Goal: Task Accomplishment & Management: Complete application form

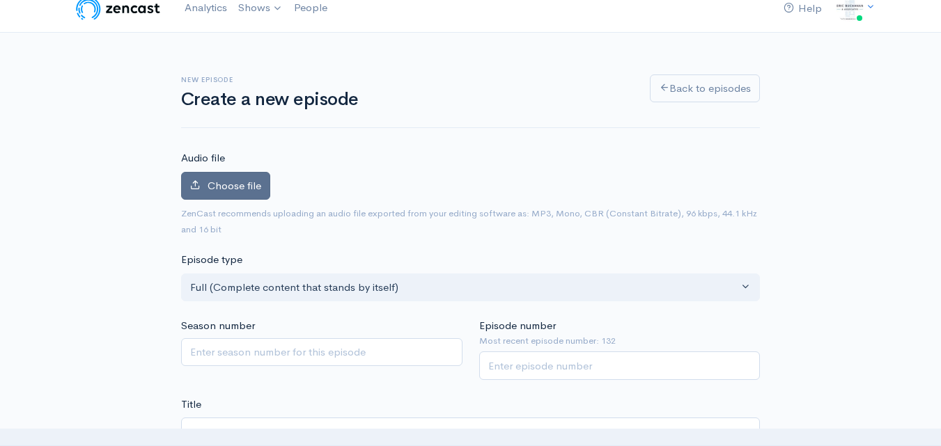
click at [258, 180] on span "Choose file" at bounding box center [234, 185] width 54 height 13
click at [0, 0] on input "Choose file" at bounding box center [0, 0] width 0 height 0
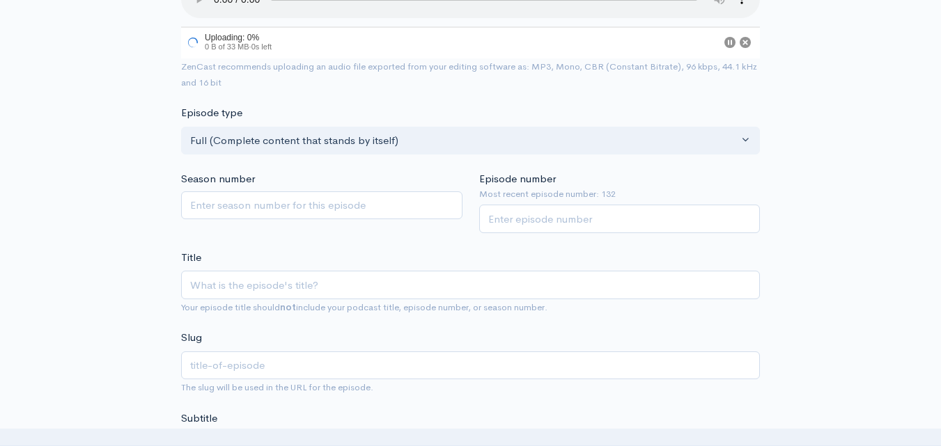
scroll to position [224, 0]
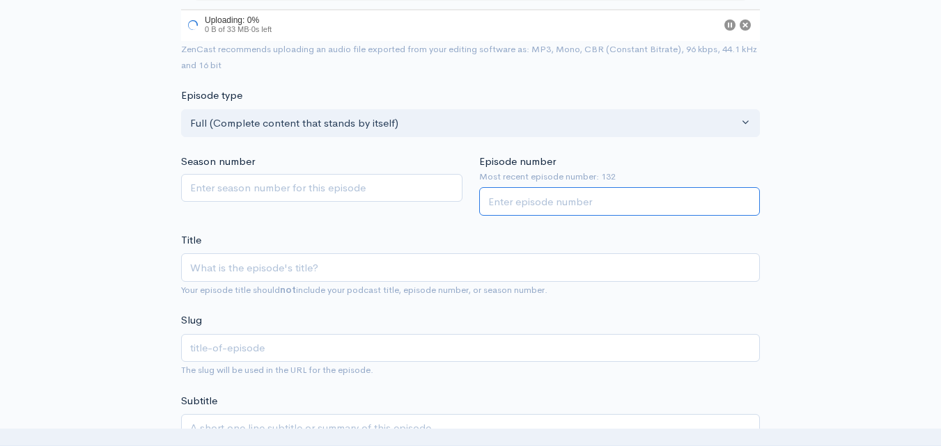
click at [530, 210] on input "Episode number" at bounding box center [619, 201] width 281 height 29
type input "133"
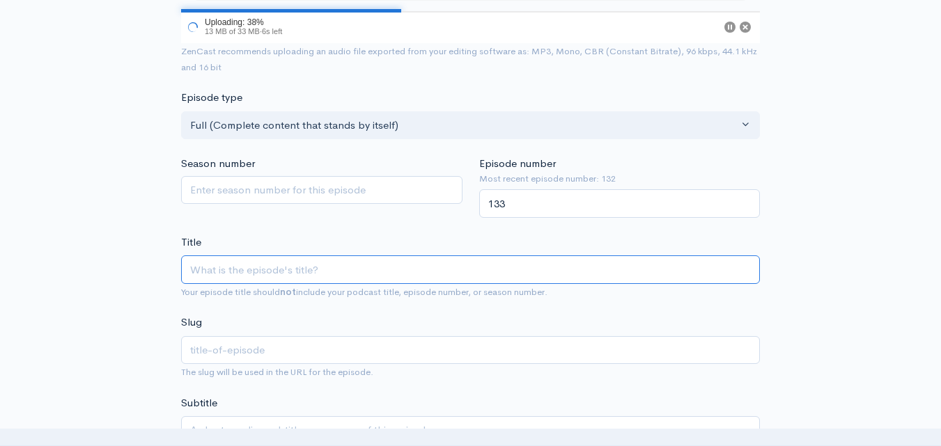
paste input "Constitutional Deep Dive: Article 3 - Section 2 - Jurisdiction Over Federal Iss…"
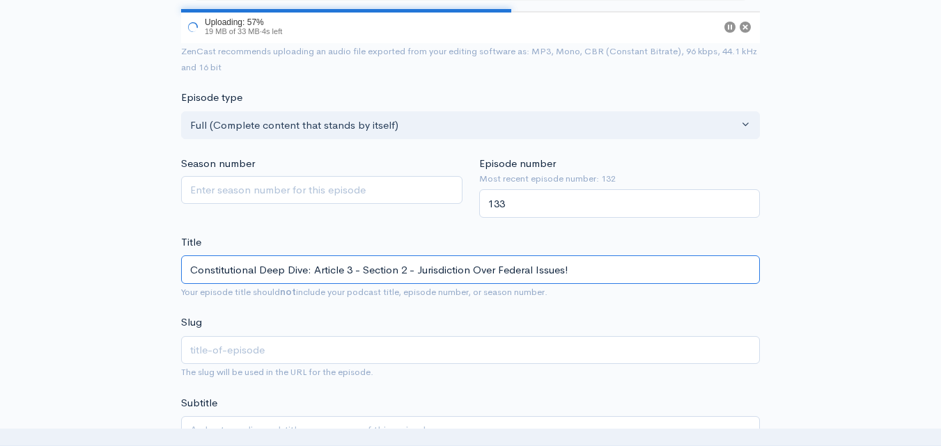
drag, startPoint x: 309, startPoint y: 269, endPoint x: 111, endPoint y: 262, distance: 197.8
type input "Article 3 - Section 2 - Jurisdiction Over Federal Issues!"
type input "article-3-section-2-jurisdiction-over-federal-issues"
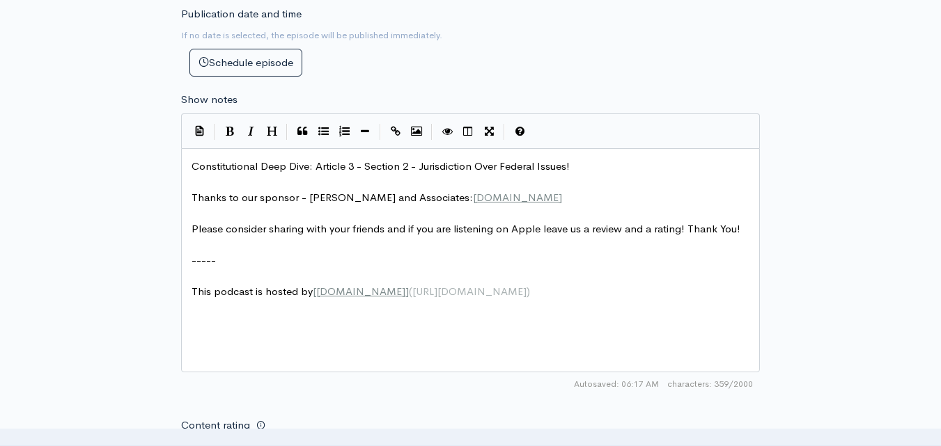
scroll to position [711, 0]
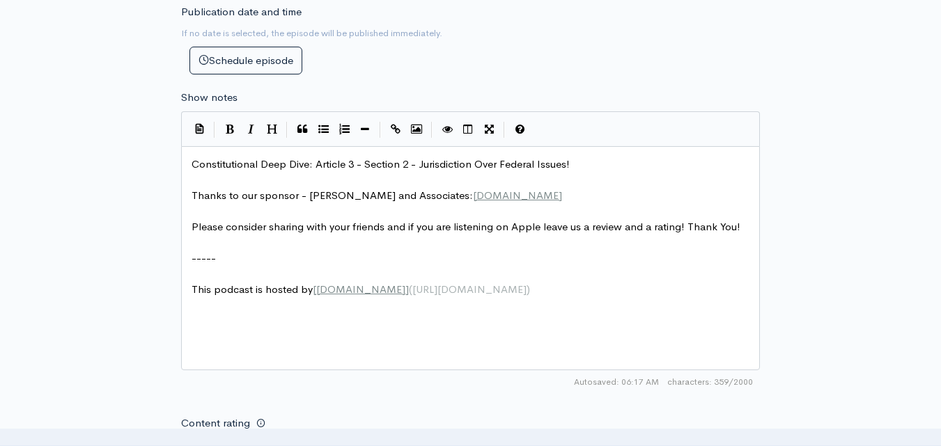
type input "Article 3 - Section 2 - Jurisdiction Over Federal Issues!"
click at [192, 164] on span "Constitutional Deep Dive: Article 3 - Section 2 - Jurisdiction Over Federal Iss…" at bounding box center [380, 163] width 378 height 13
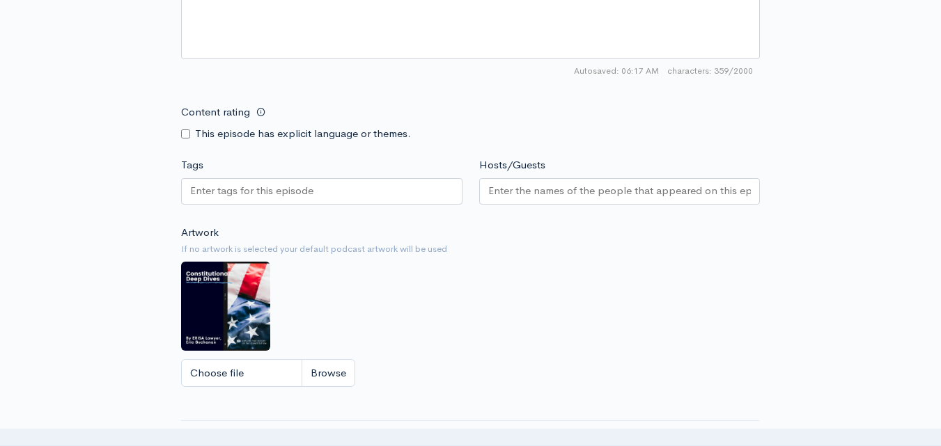
scroll to position [1183, 0]
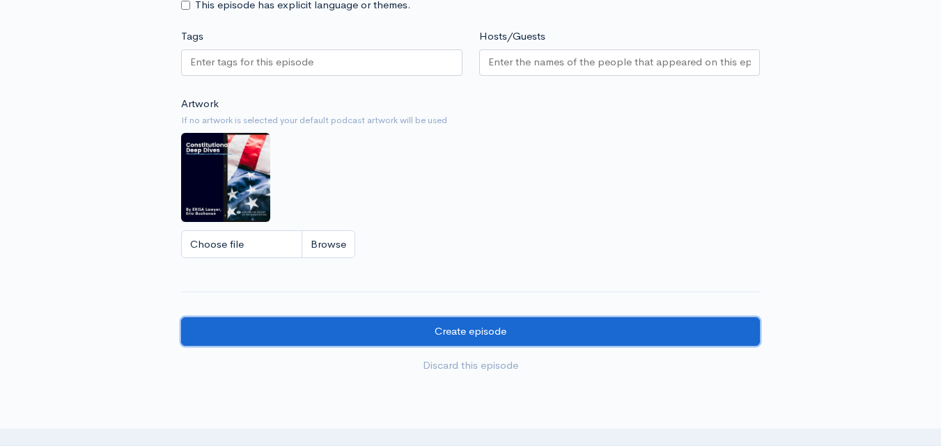
click at [448, 341] on input "Create episode" at bounding box center [470, 331] width 579 height 29
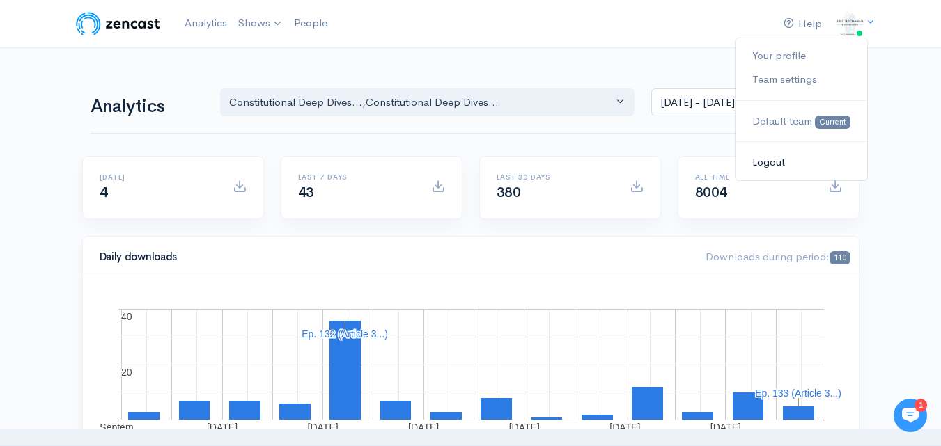
click at [783, 162] on link "Logout" at bounding box center [800, 162] width 131 height 24
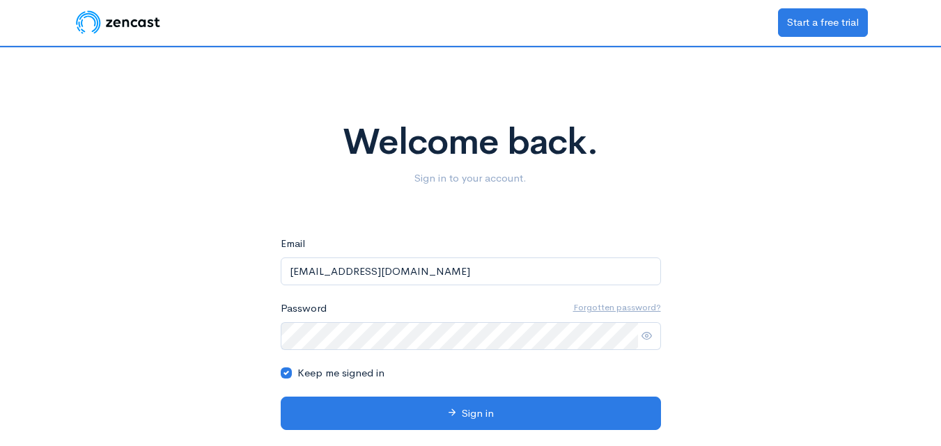
drag, startPoint x: 535, startPoint y: 266, endPoint x: 267, endPoint y: 269, distance: 268.7
click at [267, 269] on div "Welcome back. Sign in to your account. eyJpdiI6Ii9ZV3BrZXBxeFgrbHZRU2Q2WXlaVnc9…" at bounding box center [471, 260] width 794 height 427
type input "dawsonwheeler00@gmail.com"
click at [503, 233] on div "Welcome back. Sign in to your account. eyJpdiI6Ii9ZV3BrZXBxeFgrbHZRU2Q2WXlaVnc9…" at bounding box center [471, 260] width 794 height 427
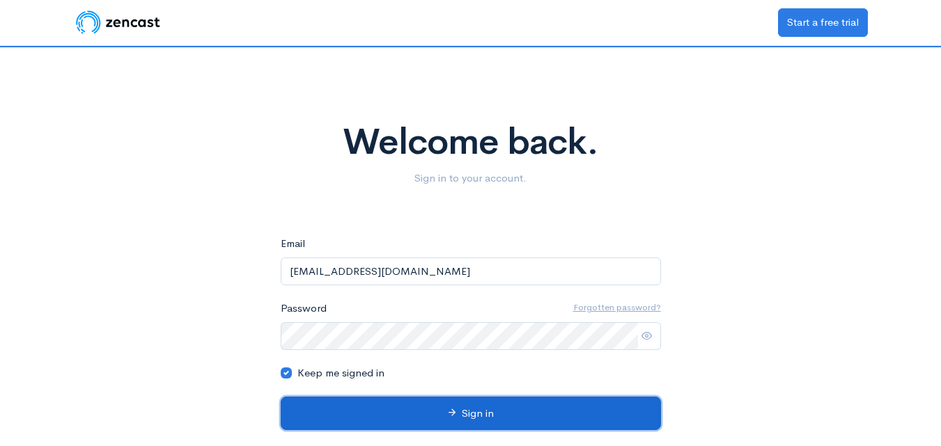
click at [495, 411] on button "Sign in" at bounding box center [471, 414] width 380 height 34
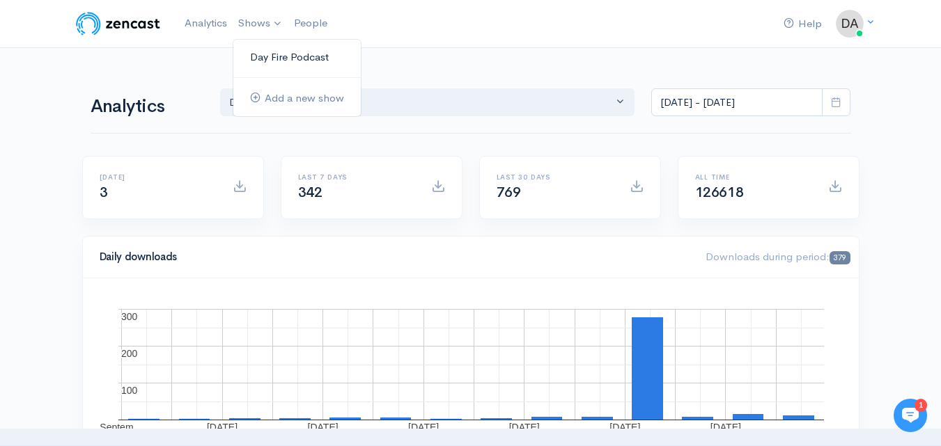
click at [276, 59] on link "Day Fire Podcast" at bounding box center [296, 57] width 127 height 24
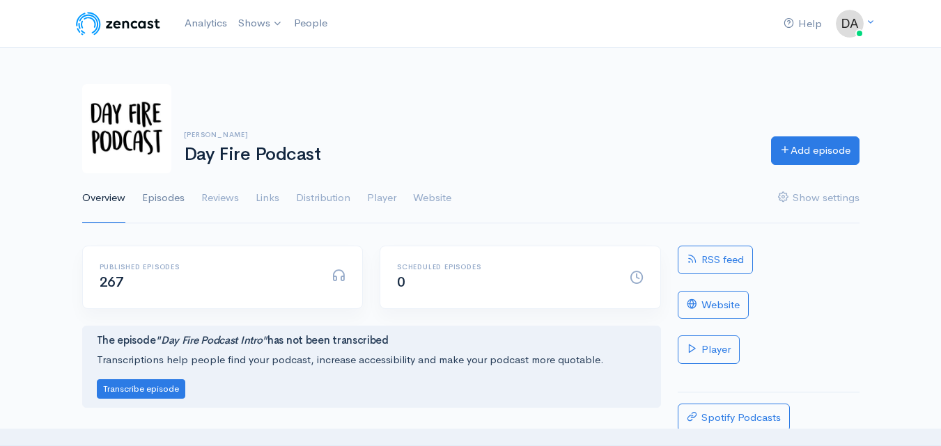
click at [169, 194] on link "Episodes" at bounding box center [163, 198] width 42 height 50
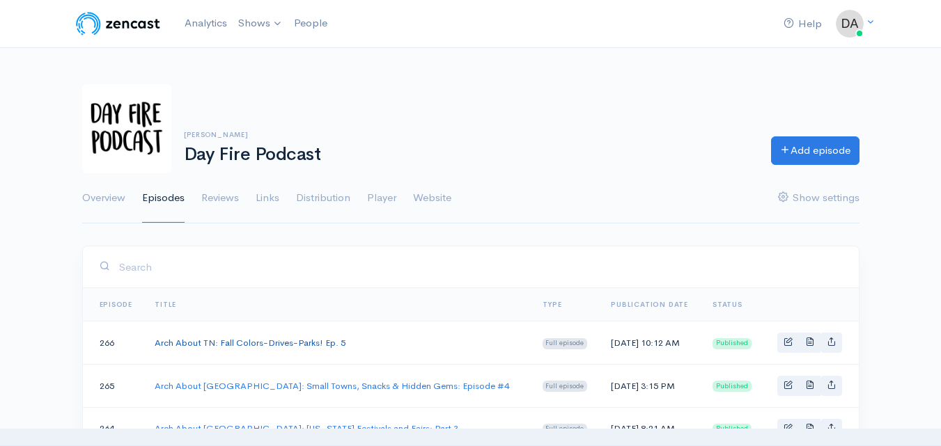
click at [197, 337] on link "Arch About TN: Fall Colors-Drives-Parks! Ep. 5" at bounding box center [250, 343] width 191 height 12
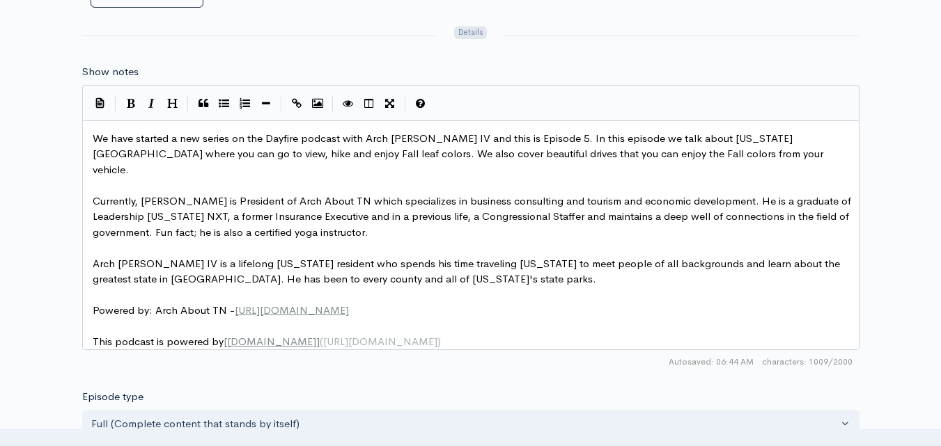
scroll to position [5, 0]
click at [404, 303] on pre "Powered by: Arch About TN - https://www.archabouttn.com/" at bounding box center [476, 311] width 772 height 16
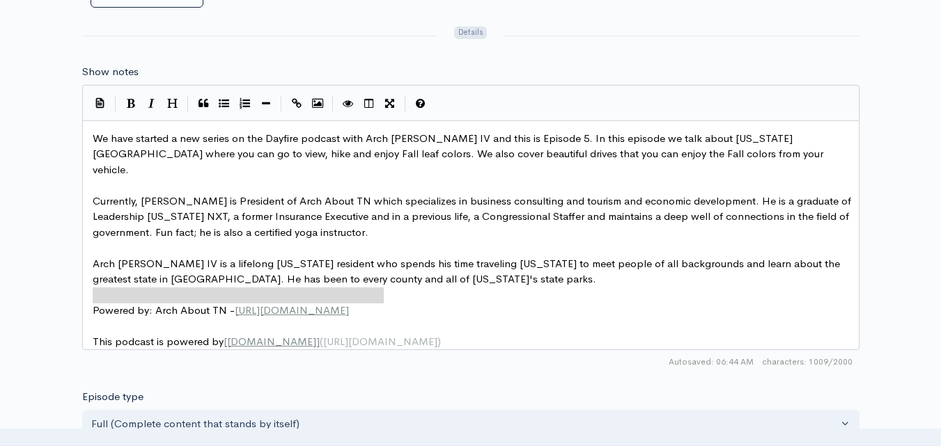
drag, startPoint x: 406, startPoint y: 297, endPoint x: 90, endPoint y: 292, distance: 316.1
type textarea "​Powered by: Arch About TN - https://www.archabouttn.com/"
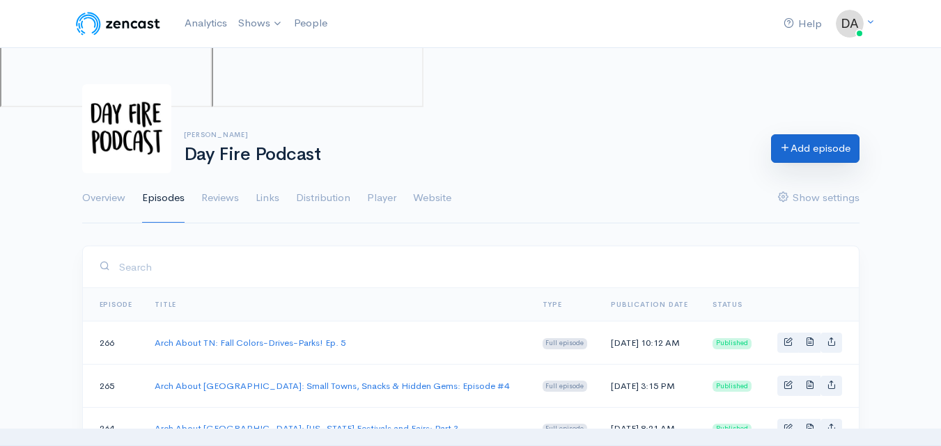
click at [806, 162] on link "Add episode" at bounding box center [815, 148] width 88 height 29
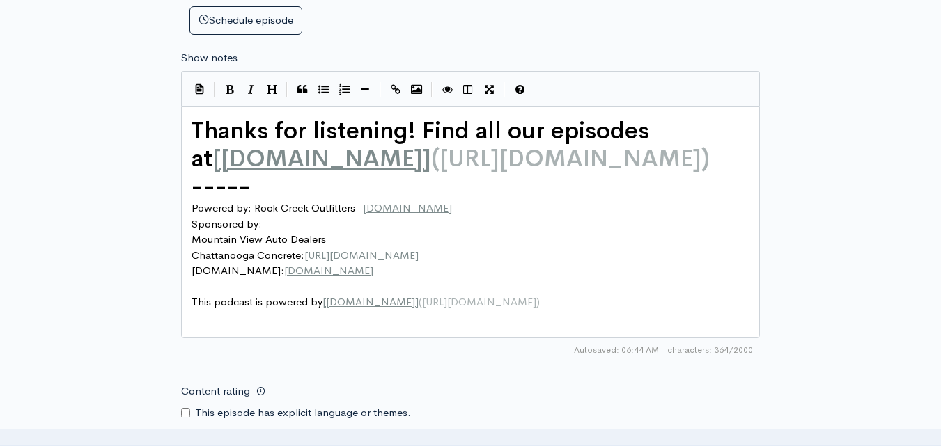
scroll to position [6, 0]
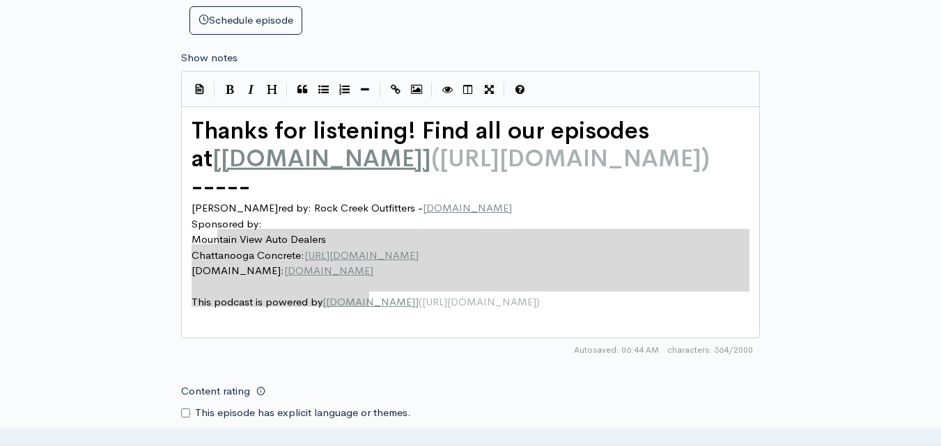
type textarea "Powered by: Rock Creek Outfitters - www.rockcreekoutfitters.com Sponsored by: M…"
drag, startPoint x: 404, startPoint y: 297, endPoint x: 191, endPoint y: 230, distance: 223.5
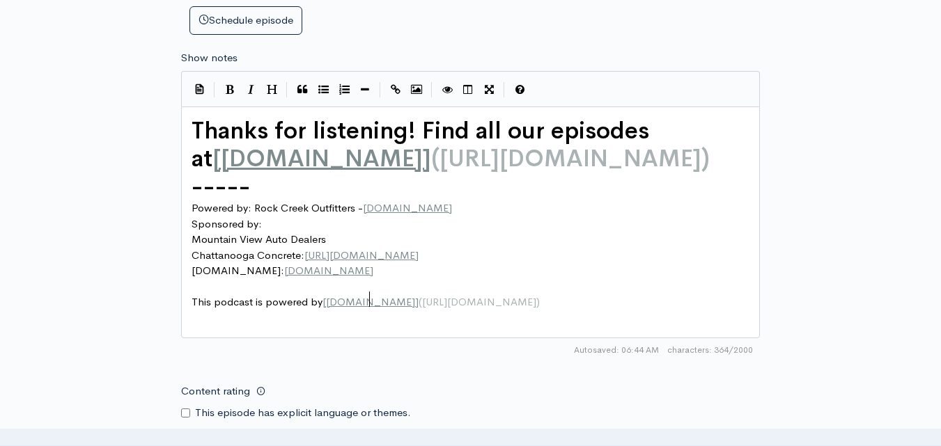
click at [391, 279] on pre "RoofingCo.com: www.roofingco.com" at bounding box center [476, 271] width 574 height 16
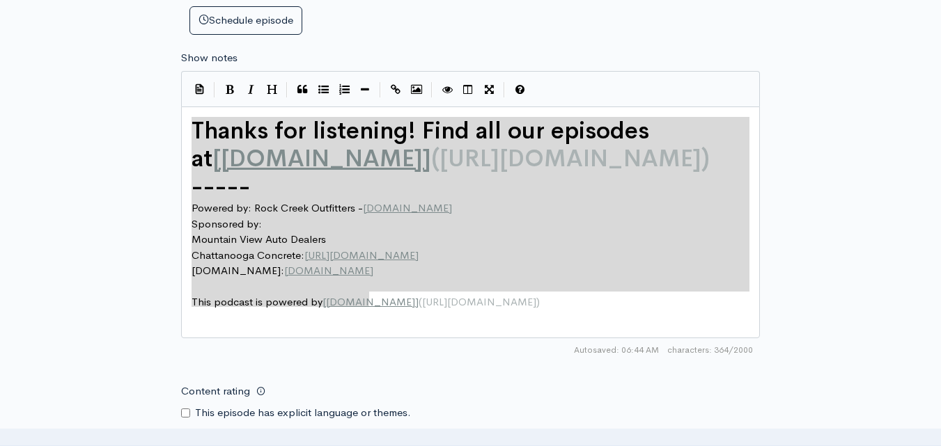
drag, startPoint x: 273, startPoint y: 255, endPoint x: 175, endPoint y: 132, distance: 157.5
type textarea "​Thanks for listening! Find all our episodes at [dayfirepodcast.com](https://ww…"
paste textarea
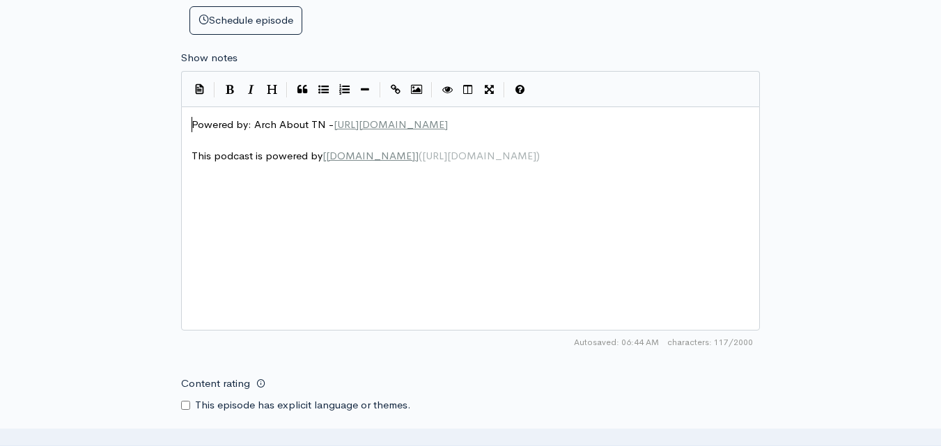
click at [194, 127] on span "Powered by: Arch About TN - https://www.archabouttn.com/" at bounding box center [319, 124] width 256 height 13
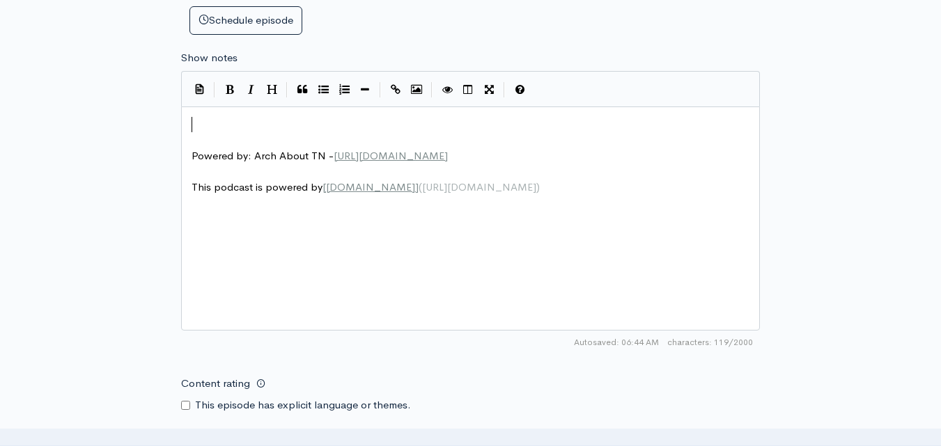
click at [292, 125] on pre "​" at bounding box center [476, 125] width 574 height 16
type textarea "​"
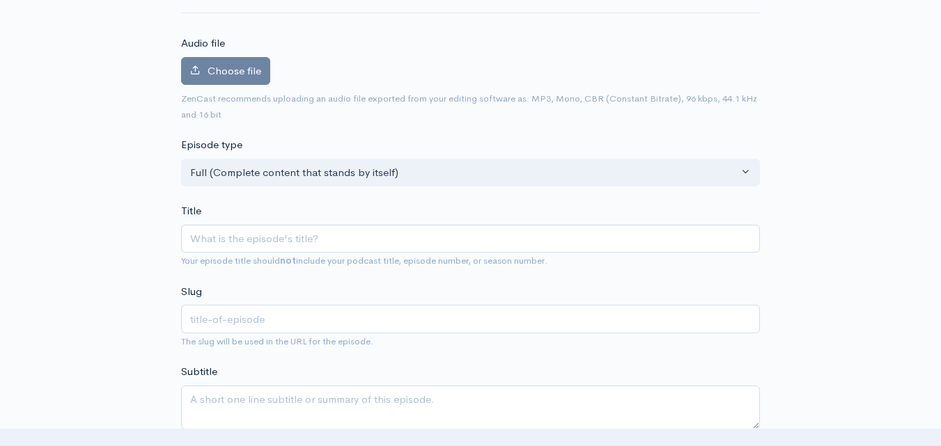
scroll to position [139, 0]
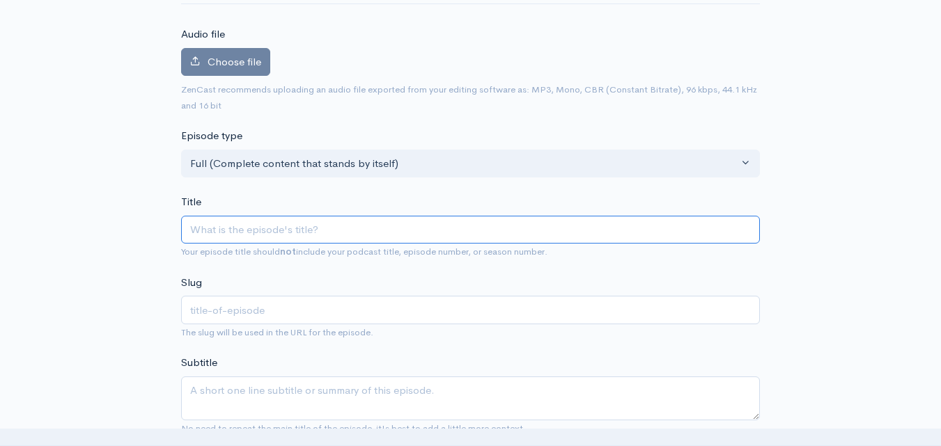
paste input "Arch About TN / Fall colors, drives and Parks EP6 of 6"
click at [274, 236] on input "Arch About TN / Fall colors, drives and Parks EP6 of 6" at bounding box center [470, 230] width 579 height 29
type input "Arch About TN / all colors, drives and Parks EP6 of 6"
type input "arch-about-tn-all-colors-drives-and-parks-ep6-of-6"
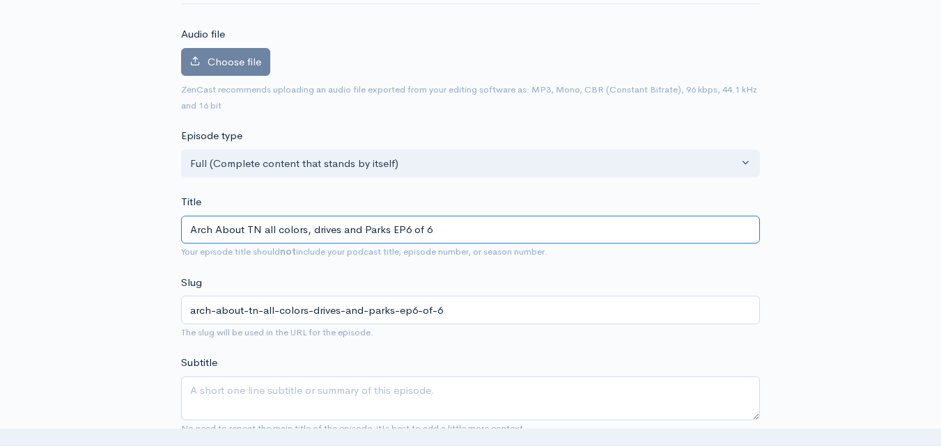
type input "Arch About TNall colors, drives and Parks EP6 of 6"
type input "arch-about-tnall-colors-drives-and-parks-ep6-of-6"
type input "Arch About TN: all colors, drives and Parks EP6 of 6"
type input "arch-about-tn-all-colors-drives-and-parks-ep6-of-6"
type input "Arch About TN: Fall colors, drives and Parks EP6 of 6"
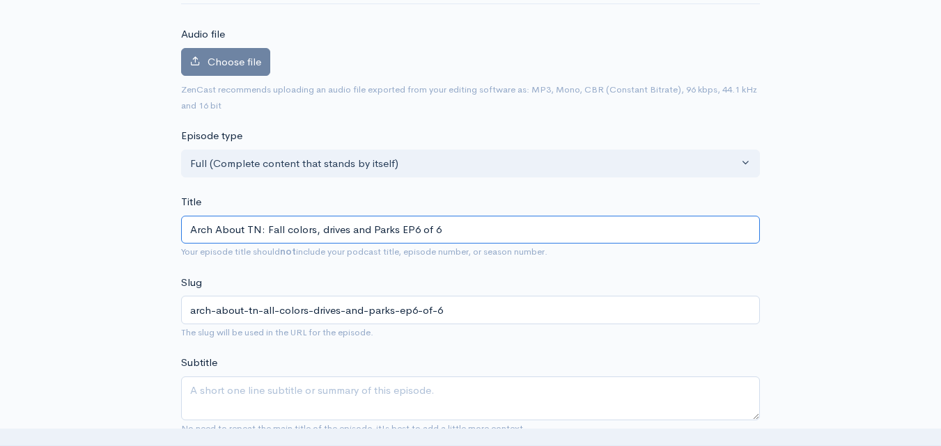
type input "arch-about-tn-fall-colors-drives-and-parks-ep6-of-6"
click at [326, 226] on input "Arch About TN: Fall colors, drives and Parks EP6 of 6" at bounding box center [470, 230] width 579 height 29
type input "Arch About TN: Fall colors, rives and Parks EP6 of 6"
type input "arch-about-tn-fall-colors-rives-and-parks-ep6-of-6"
type input "Arch About TN: Fall colors,rives and Parks EP6 of 6"
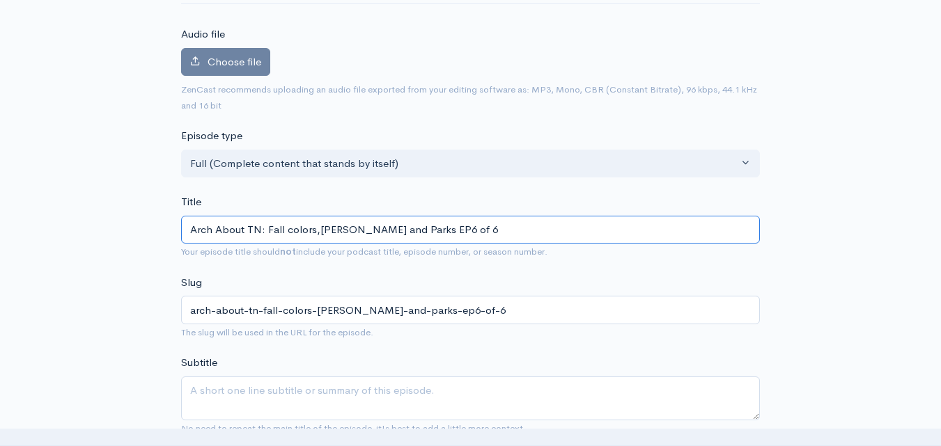
type input "arch-about-tn-fall-colorsrives-and-parks-ep6-of-6"
type input "Arch About TN: Fall colors rives and Parks EP6 of 6"
type input "arch-about-tn-fall-colors-rives-and-parks-ep6-of-6"
type input "Arch About TN: Fall colors - Drives and Parks EP6 of 6"
type input "arch-about-tn-fall-colors-drives-and-parks-ep6-of-6"
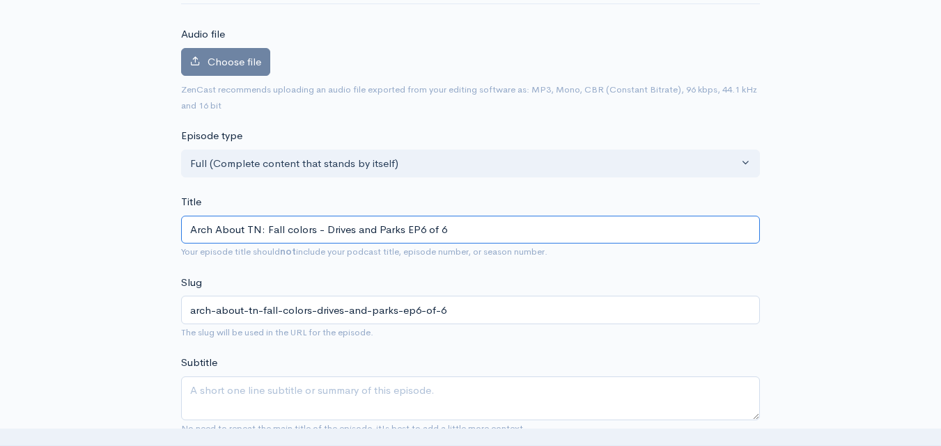
type input "Arch About TN: Fall colors - D rives and Parks EP6 of 6"
type input "arch-about-tn-fall-colors-d-rives-and-parks-ep6-of-6"
click at [408, 230] on input "Arch About TN: Fall colors - D rives and Parks EP6 of 6" at bounding box center [470, 230] width 579 height 29
type input "Arch About TN: Fall colors - D rives and ParksEP6 of 6"
type input "arch-about-tn-fall-colors-d-rives-and-parksep6-of-6"
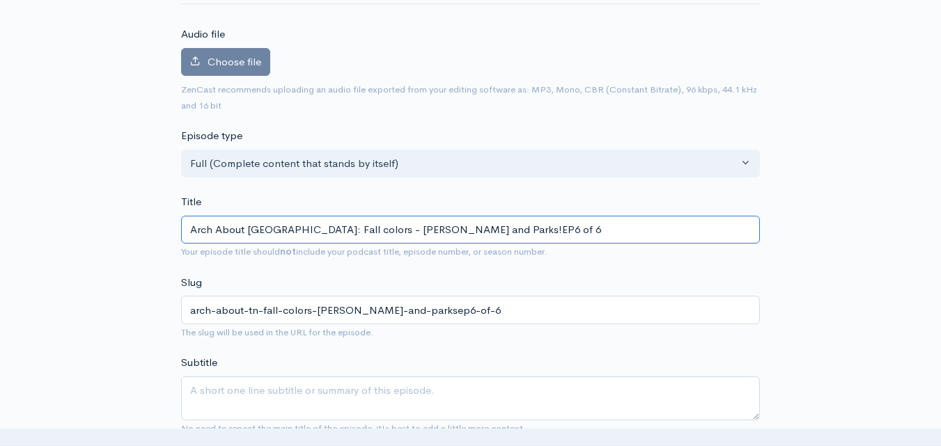
type input "Arch About TN: Fall colors - D rives and Parks! EP6 of 6"
type input "arch-about-tn-fall-colors-d-rives-and-parks-ep6-of-6"
drag, startPoint x: 459, startPoint y: 229, endPoint x: 444, endPoint y: 288, distance: 60.3
click at [459, 228] on input "Arch About TN: Fall colors - D rives and Parks! EP6 of 6" at bounding box center [470, 230] width 579 height 29
type input "Arch About TN: Fall colors - D rives and Parks! EP6 of"
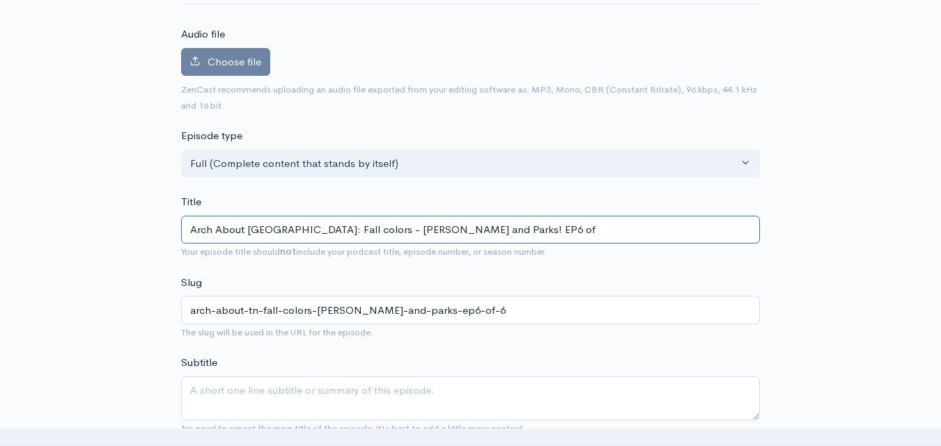
type input "arch-about-tn-fall-colors-d-rives-and-parks-ep6-of"
type input "Arch About TN: Fall colors - D rives and Parks! EP6 o"
type input "arch-about-tn-fall-colors-d-rives-and-parks-ep6-o"
type input "Arch About TN: Fall colors - D rives and Parks! EP6"
type input "arch-about-tn-fall-colors-d-rives-and-parks-ep6"
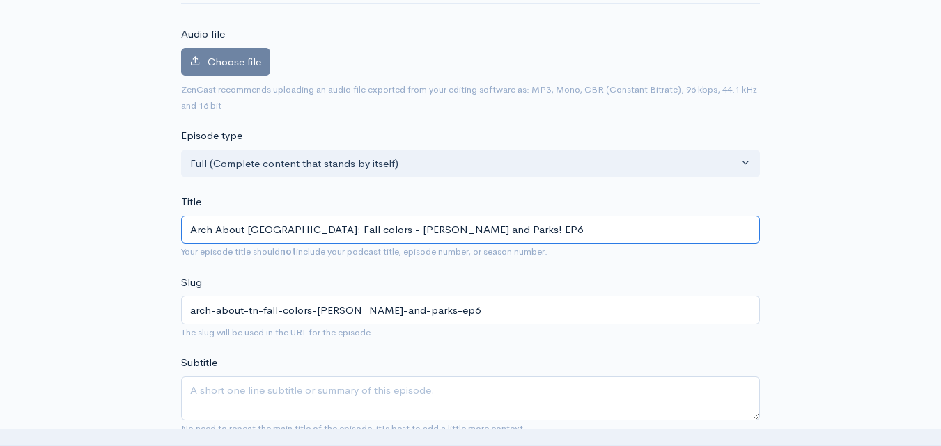
type input "Arch About TN: Fall colors - D rives and Parks! EP"
type input "arch-about-tn-fall-colors-d-rives-and-parks-ep"
type input "Arch About TN: Fall colors - D rives and Parks! E"
type input "arch-about-tn-fall-colors-d-rives-and-parks-e"
type input "Arch About TN: Fall colors - D rives and Parks!"
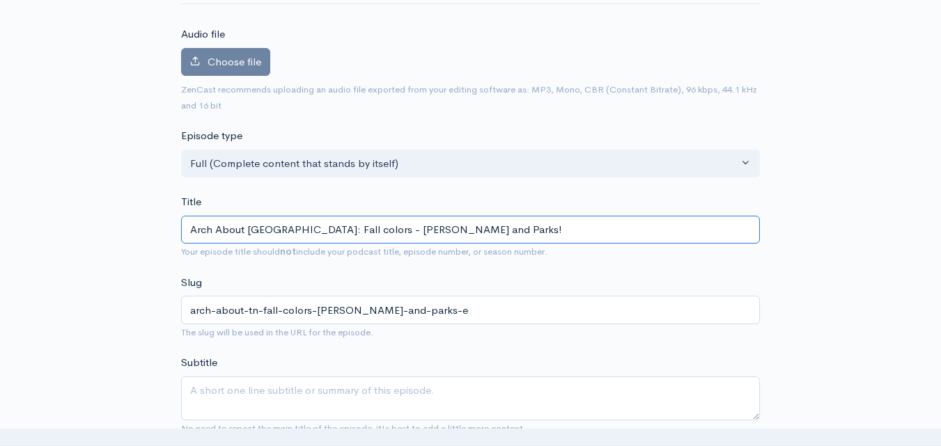
type input "arch-about-tn-fall-colors-d-rives-and-parks"
type input "Arch About TN: Fall colors - D rives and Parks! P"
type input "arch-about-tn-fall-colors-d-rives-and-parks-p"
type input "Arch About TN: Fall colors - D rives and Parks! Pa"
type input "arch-about-tn-fall-colors-d-rives-and-parks-pa"
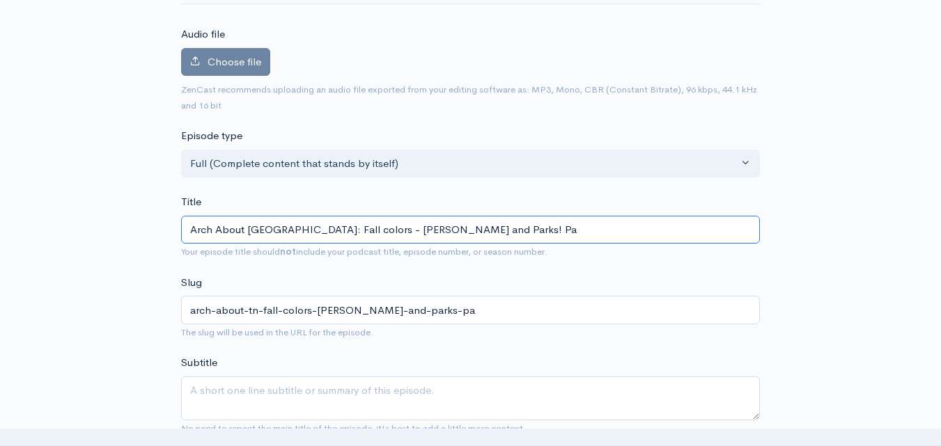
type input "Arch About TN: Fall colors - D rives and Parks! Par"
type input "arch-about-tn-fall-colors-d-rives-and-parks-par"
type input "Arch About TN: Fall colors - D rives and Parks! Part"
type input "arch-about-tn-fall-colors-d-rives-and-parks-part"
type input "Arch About TN: Fall colors - D rives and Parks! Part 6"
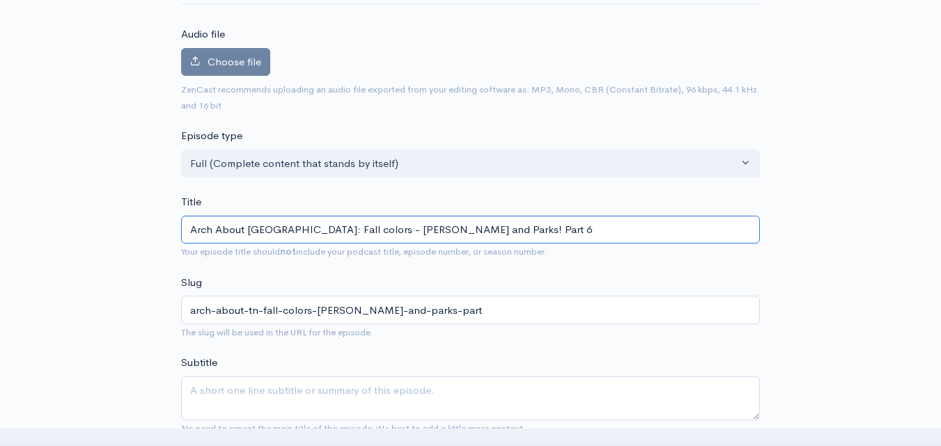
type input "arch-about-tn-fall-colors-[PERSON_NAME]-and-parks-part-6"
type input "Arch About TN: Fall colors - D rives and Parks! Part 6"
click at [241, 69] on label "Choose file" at bounding box center [225, 62] width 89 height 29
click at [0, 0] on input "Choose file" at bounding box center [0, 0] width 0 height 0
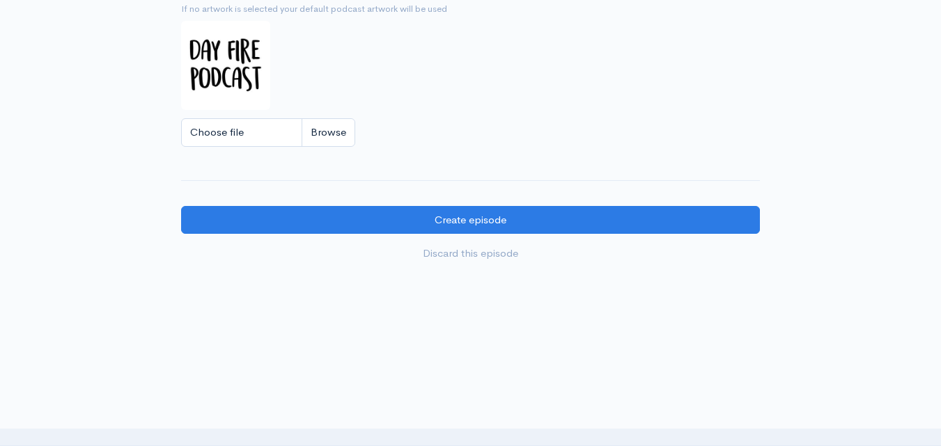
scroll to position [1300, 0]
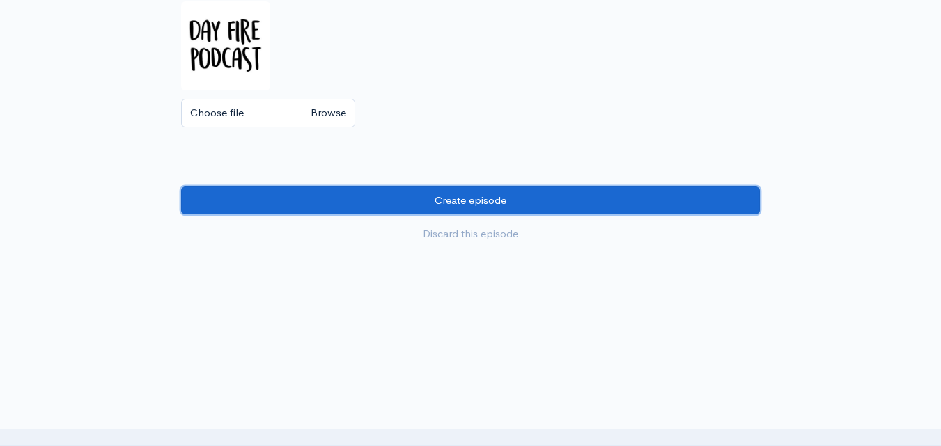
click at [377, 203] on input "Create episode" at bounding box center [470, 201] width 579 height 29
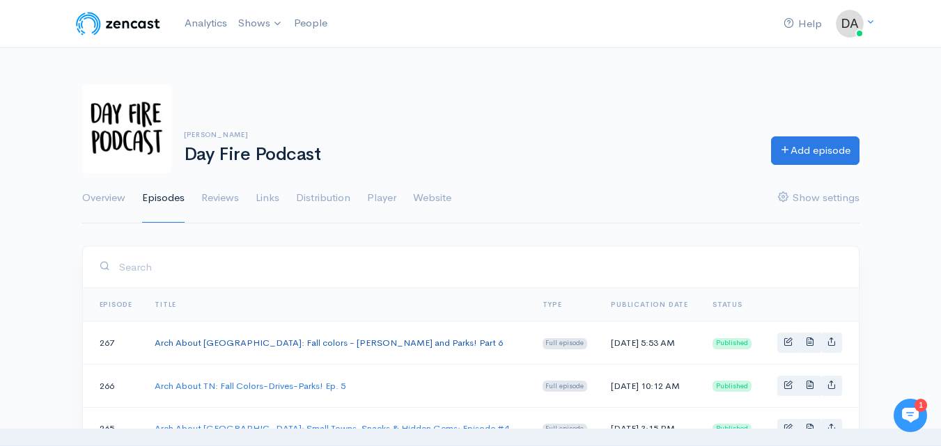
click at [362, 346] on link "Arch About [GEOGRAPHIC_DATA]: Fall colors - [PERSON_NAME] and Parks! Part 6" at bounding box center [329, 343] width 348 height 12
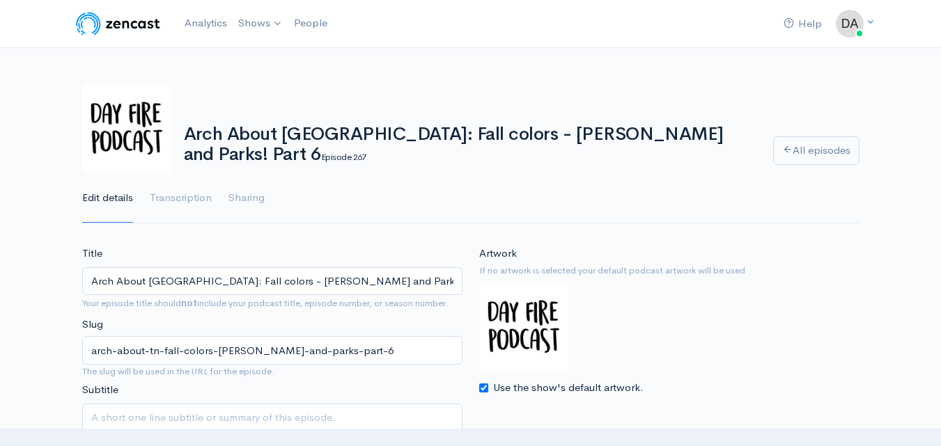
click at [235, 279] on input "Arch About [GEOGRAPHIC_DATA]: Fall colors - [PERSON_NAME] and Parks! Part 6" at bounding box center [272, 281] width 380 height 29
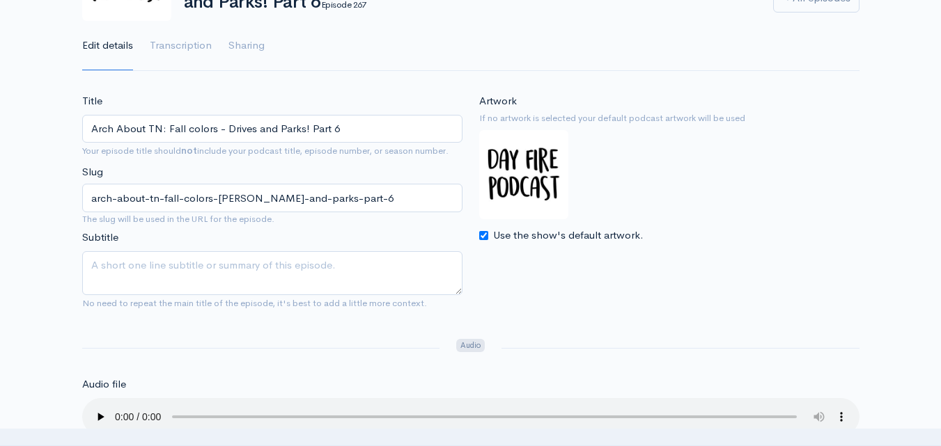
scroll to position [209, 0]
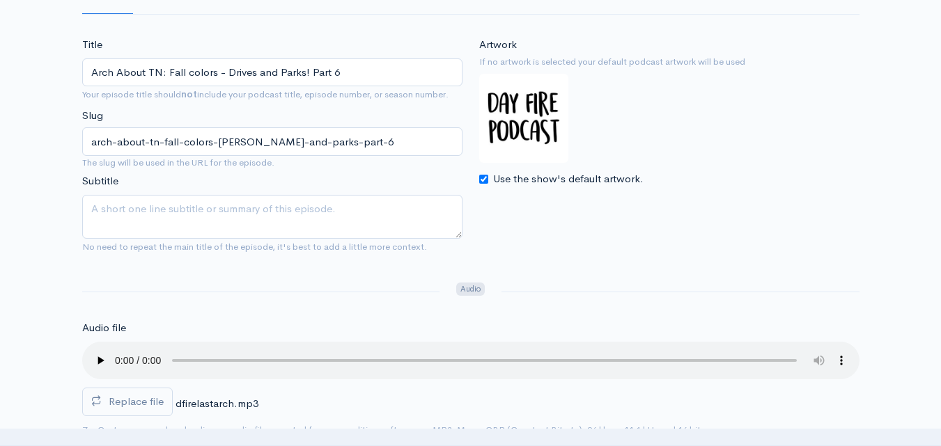
click at [191, 79] on input "Arch About TN: Fall colors - Drives and Parks! Part 6" at bounding box center [272, 72] width 380 height 29
click at [258, 72] on input "Arch About TN: Fall Colors - Drives and Parks! Part 6" at bounding box center [272, 72] width 380 height 29
click at [228, 75] on input "Arch About TN: Fall Colors - Drives and Parks! Part 6" at bounding box center [272, 72] width 380 height 29
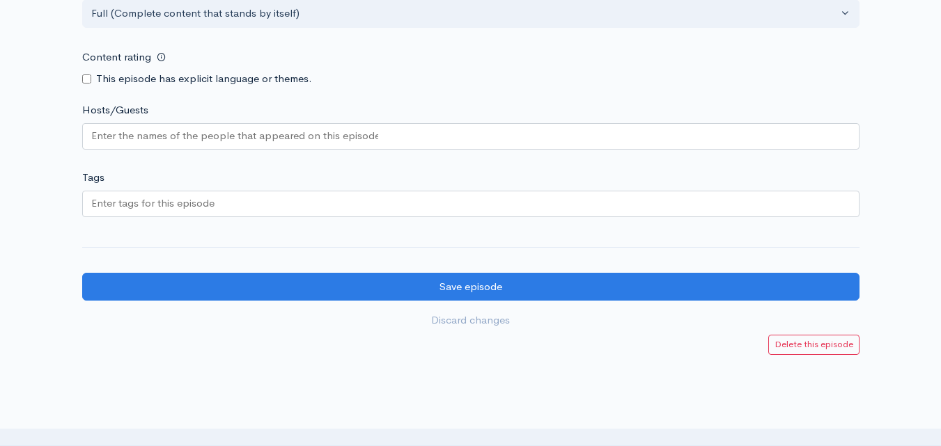
scroll to position [1183, 0]
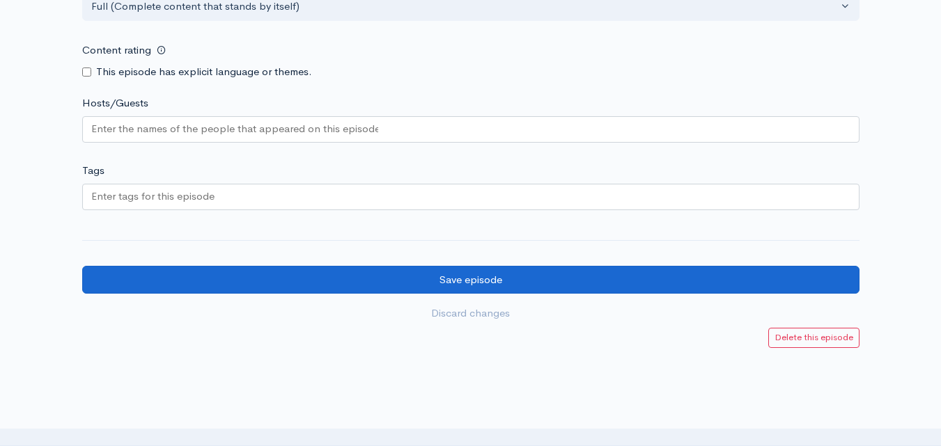
type input "Arch About TN: Fall Colors - Drives and Parks! Part 6"
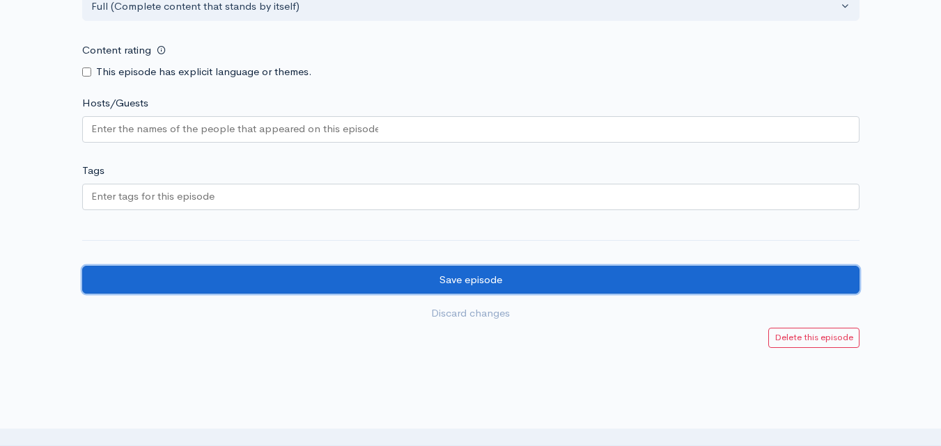
click at [469, 294] on input "Save episode" at bounding box center [470, 280] width 777 height 29
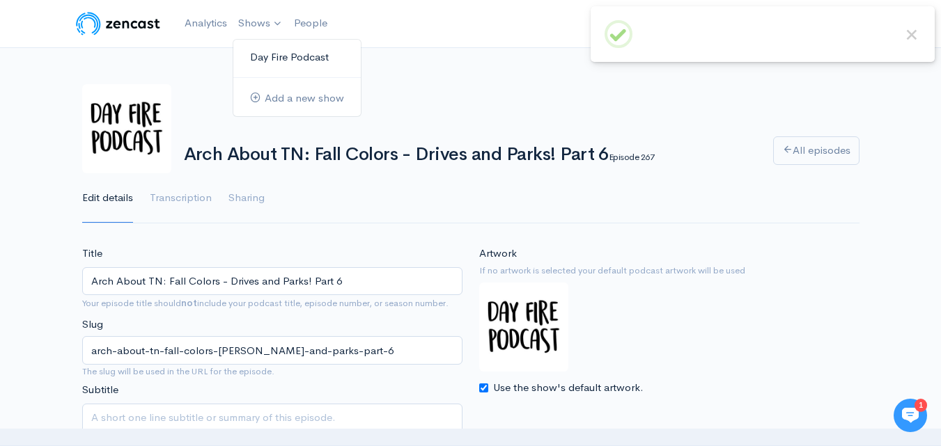
click at [259, 64] on link "Day Fire Podcast" at bounding box center [296, 57] width 127 height 24
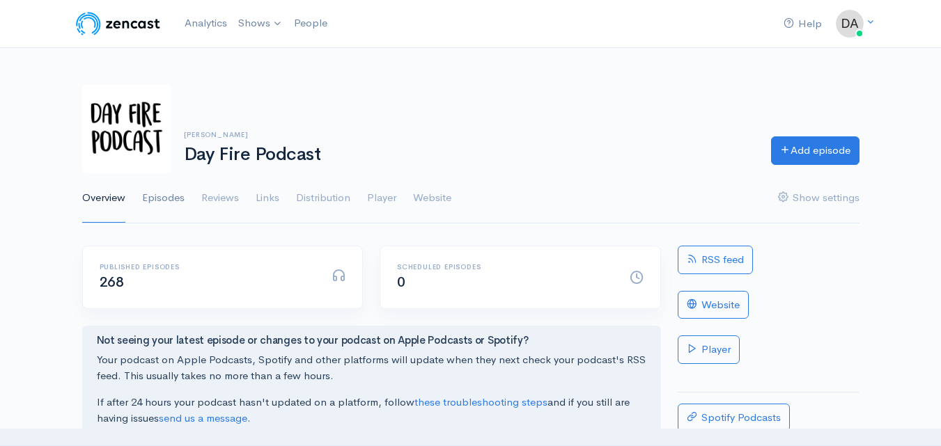
click at [168, 193] on link "Episodes" at bounding box center [163, 198] width 42 height 50
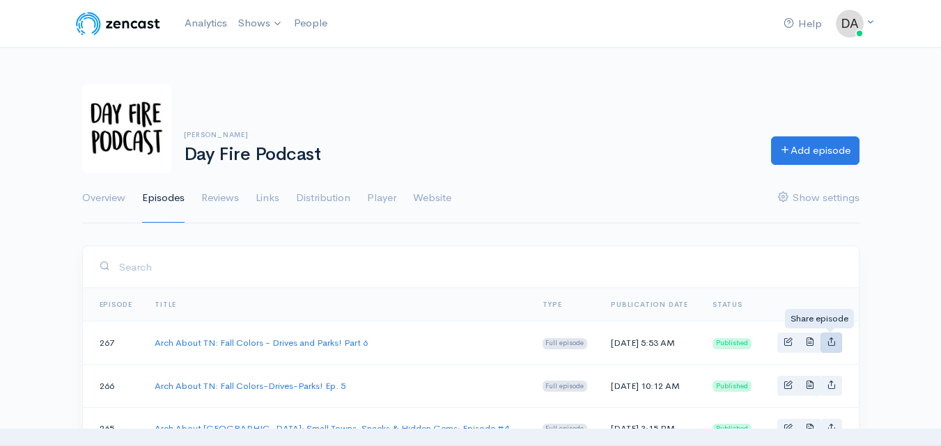
click at [827, 340] on icon "Basic example" at bounding box center [830, 341] width 9 height 9
type input "[URL][DOMAIN_NAME][PERSON_NAME]"
type input "[URL][DOMAIN_NAME]"
type input "<iframe src='[URL][DOMAIN_NAME]' width='100%' height='190' frameborder='0' scro…"
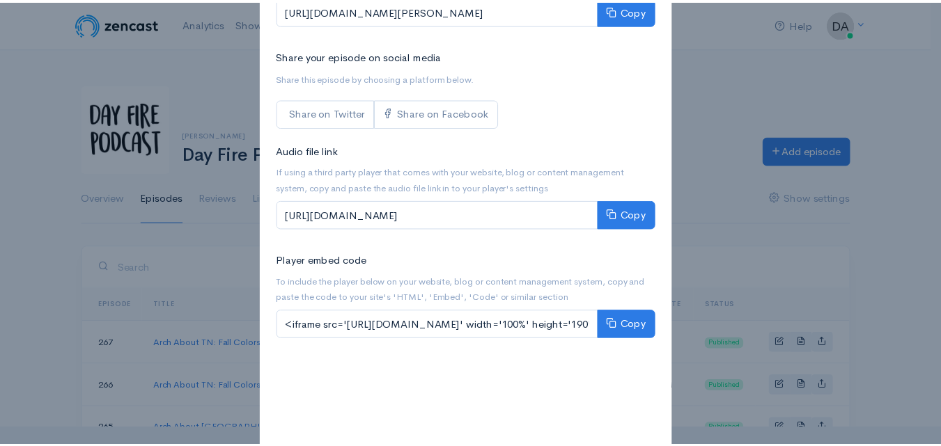
scroll to position [276, 0]
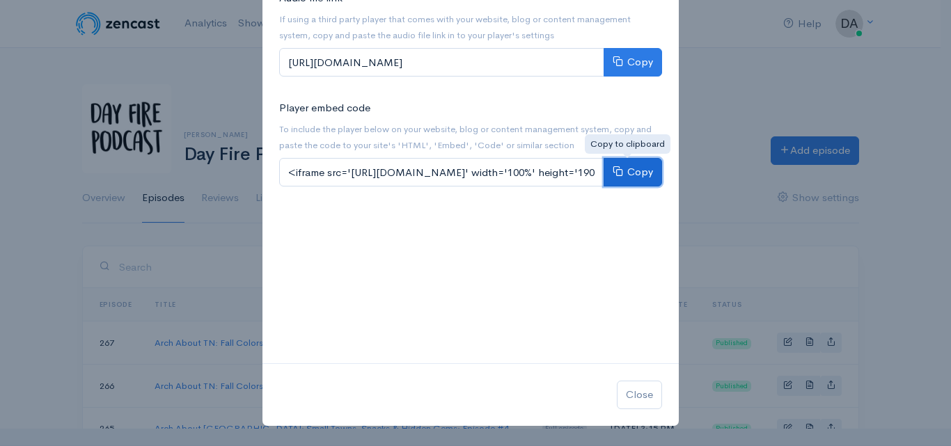
click at [628, 173] on button "Copy" at bounding box center [633, 172] width 58 height 29
click at [736, 74] on div "Share Arch About TN: Fall Colors - Drives and Parks! Part 6 × Website link To s…" at bounding box center [475, 223] width 951 height 446
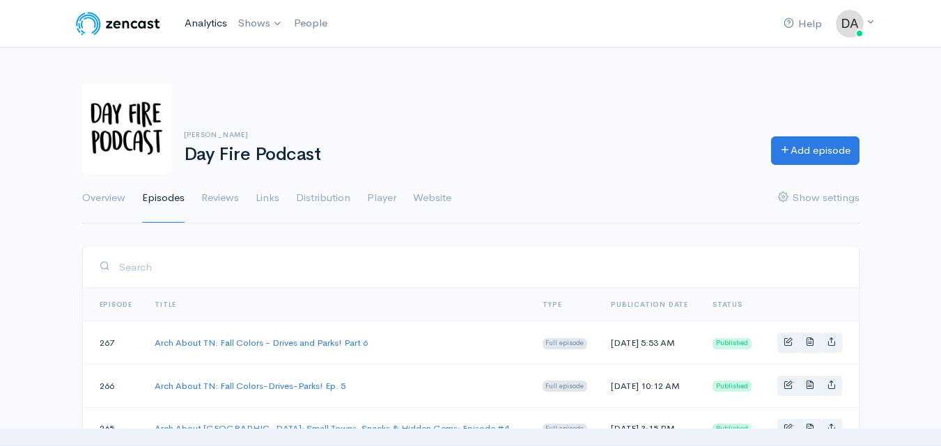
click at [188, 24] on link "Analytics" at bounding box center [206, 23] width 54 height 30
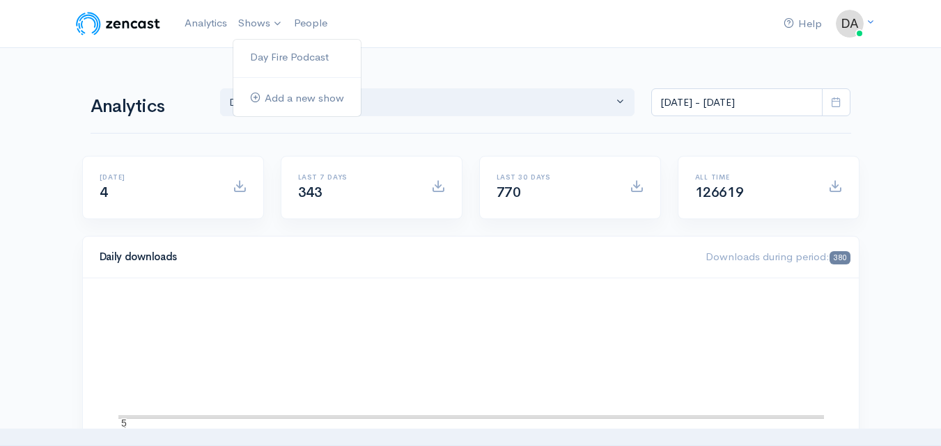
click at [248, 42] on ul "Day Fire Podcast Add a new show" at bounding box center [297, 78] width 129 height 78
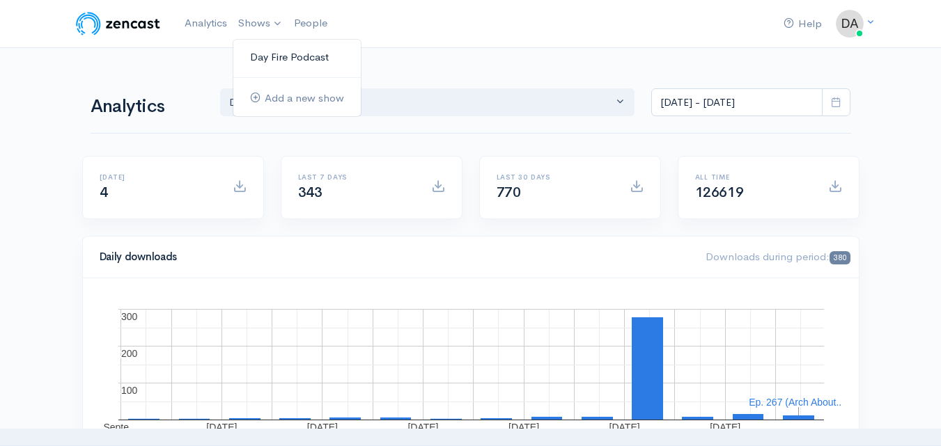
click at [249, 49] on link "Day Fire Podcast" at bounding box center [296, 57] width 127 height 24
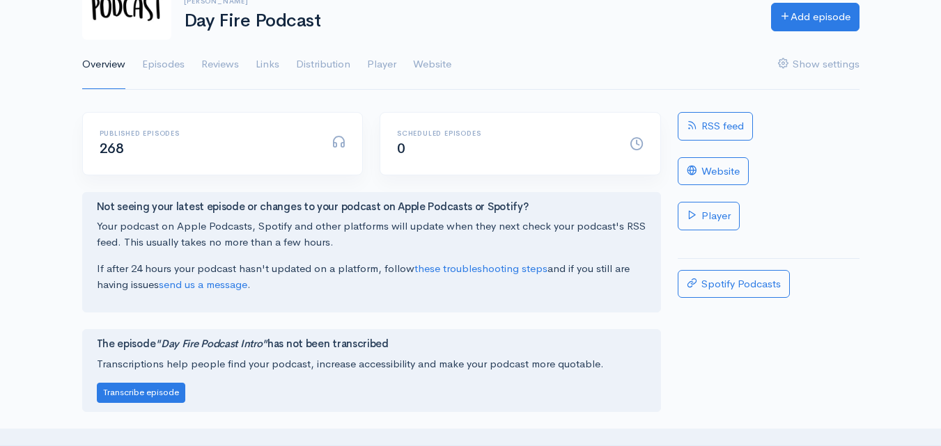
scroll to position [1, 0]
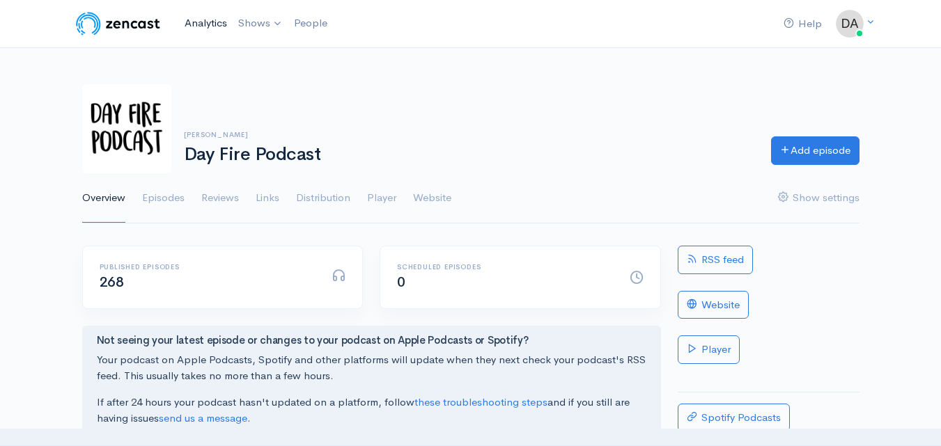
click at [200, 22] on link "Analytics" at bounding box center [206, 23] width 54 height 30
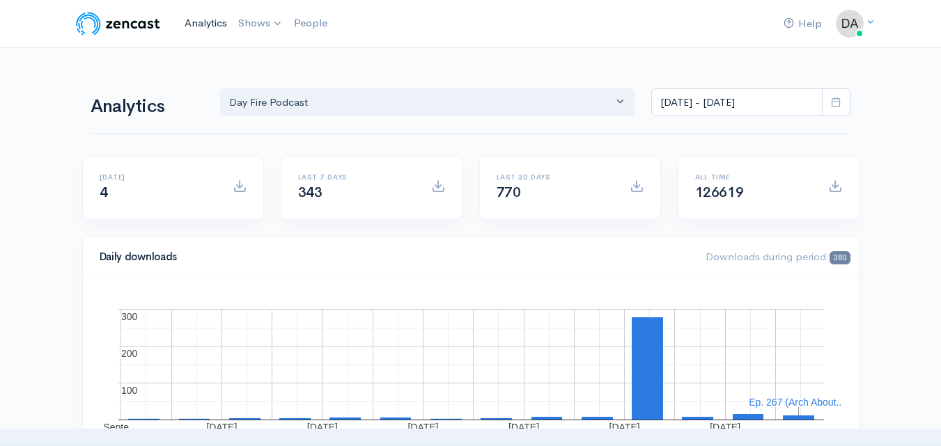
click at [196, 22] on link "Analytics" at bounding box center [206, 23] width 54 height 30
click at [837, 108] on span at bounding box center [835, 102] width 29 height 29
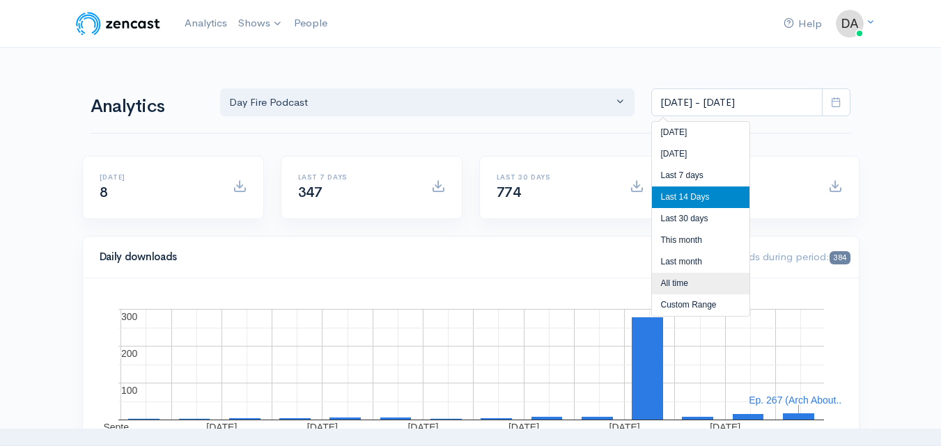
click at [698, 285] on li "All time" at bounding box center [700, 284] width 97 height 22
type input "[DATE] - [DATE]"
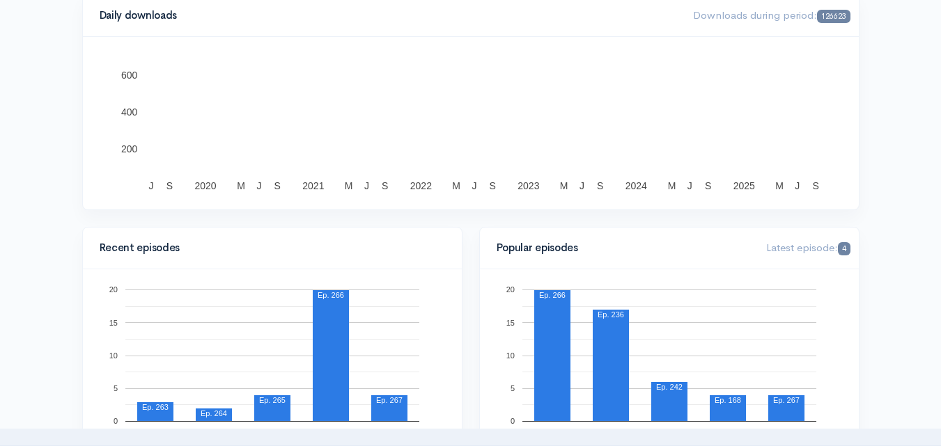
scroll to position [209, 0]
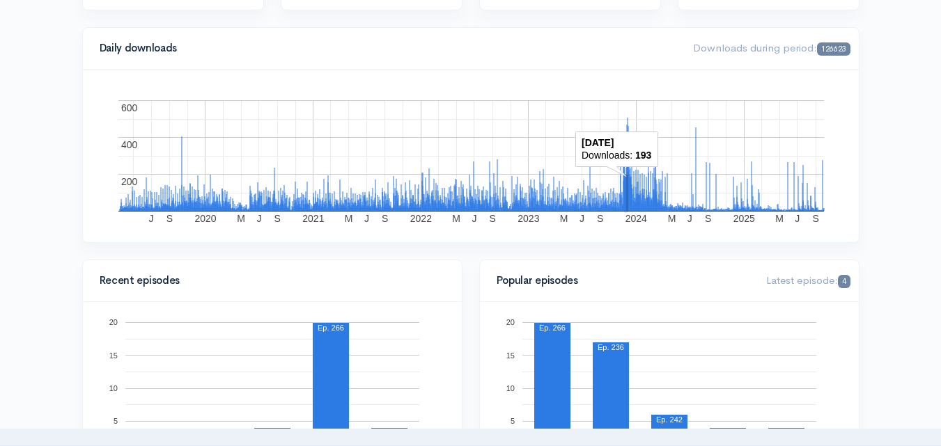
click at [475, 345] on div "Popular episodes Latest episode: 4 0 5 10 15 20 Ep. 266 Ep. 236 Ep. 242 Ep. 168…" at bounding box center [669, 376] width 397 height 233
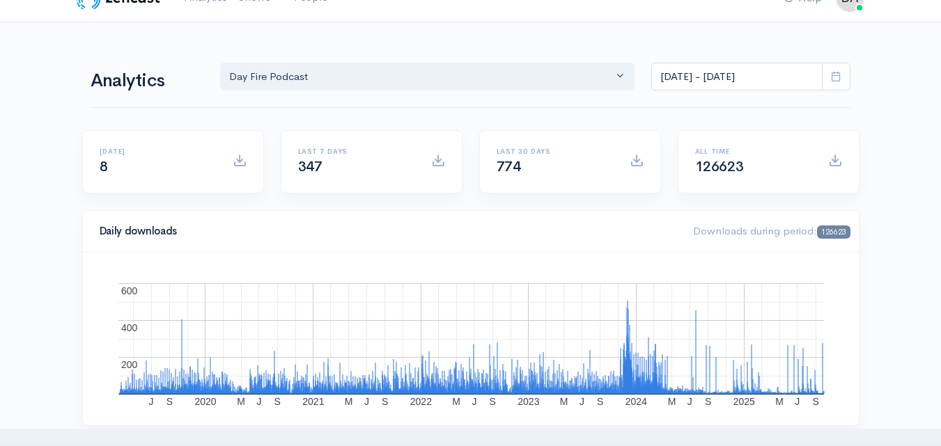
scroll to position [0, 0]
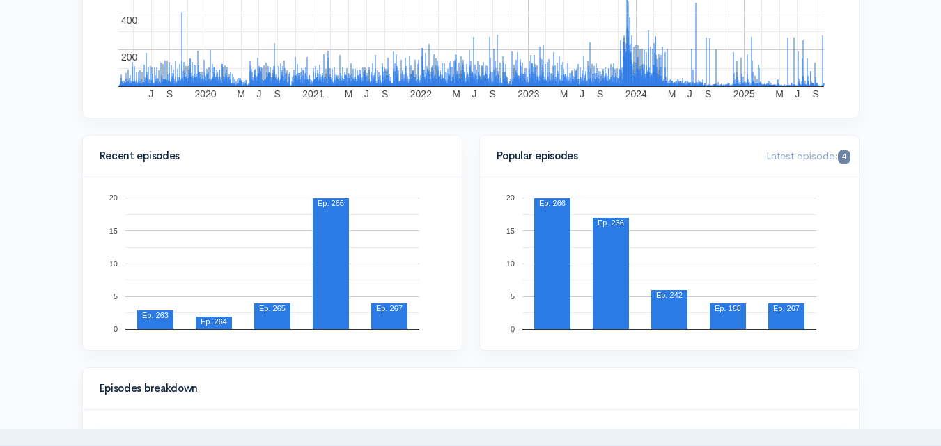
scroll to position [348, 0]
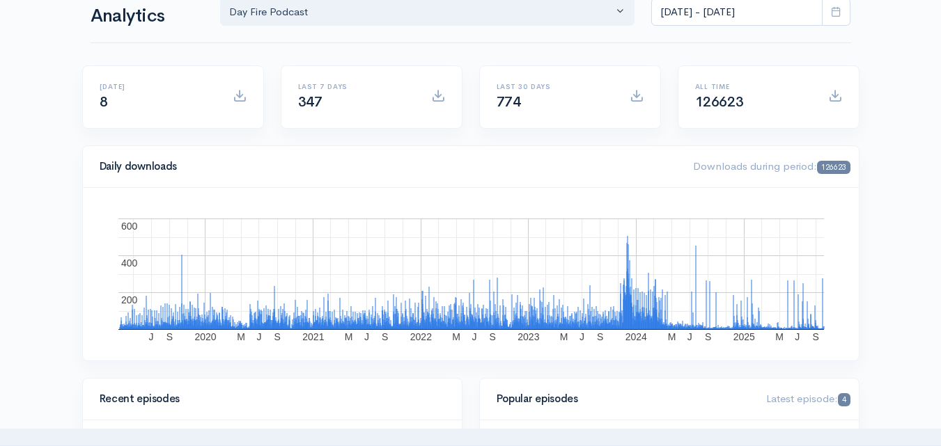
scroll to position [0, 0]
